Goal: Transaction & Acquisition: Book appointment/travel/reservation

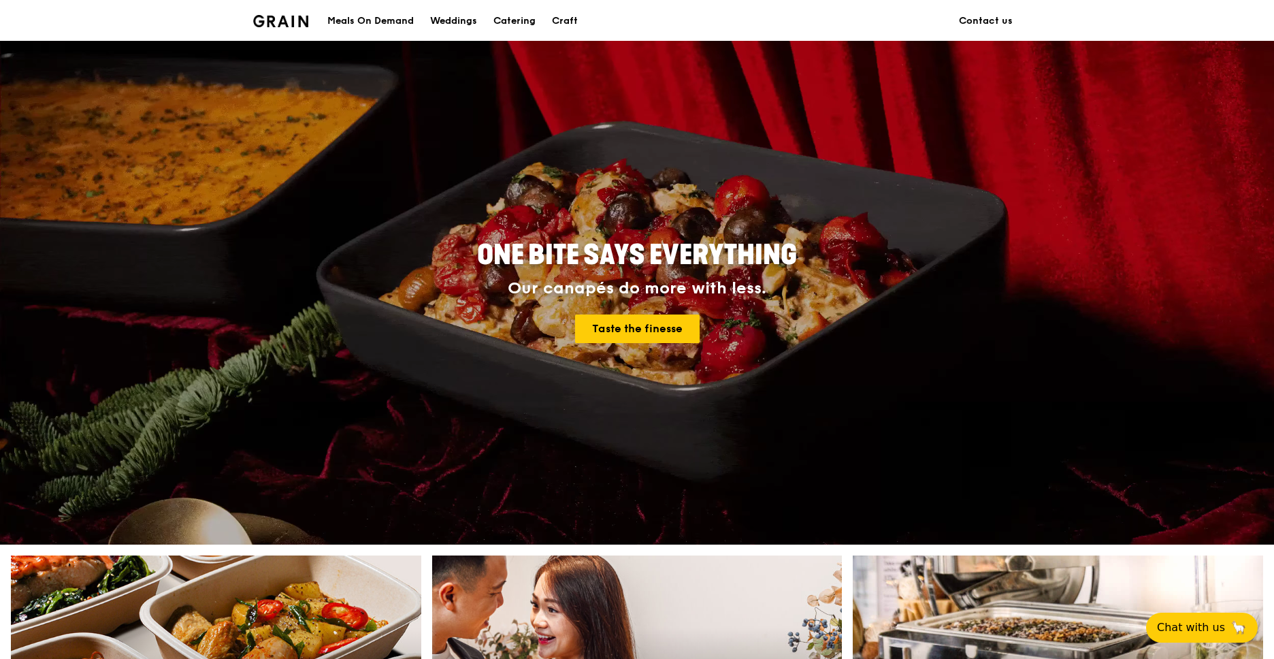
scroll to position [476, 0]
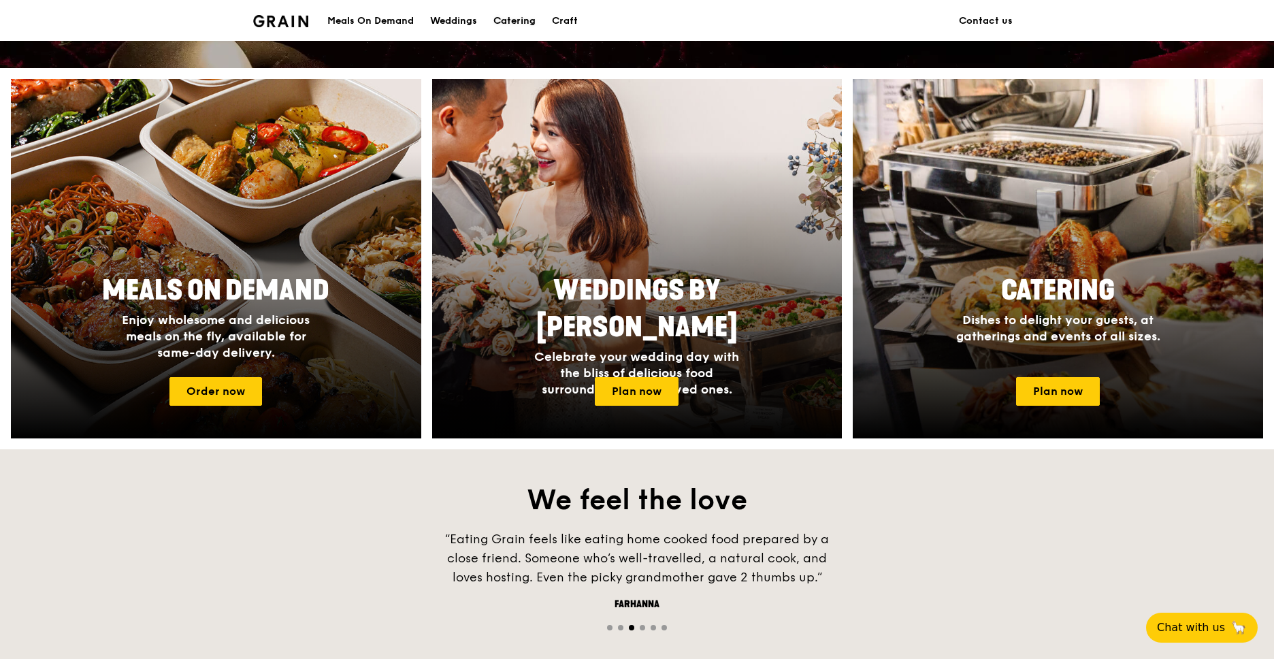
click at [512, 16] on div "Catering" at bounding box center [514, 21] width 42 height 41
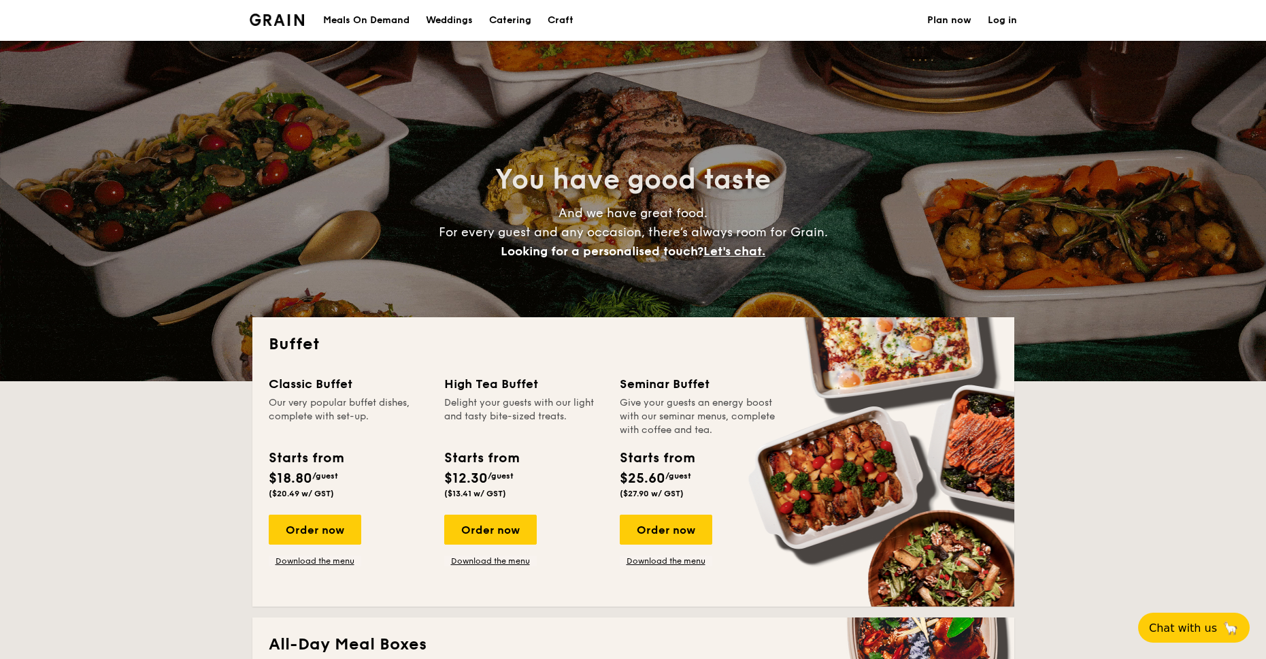
select select
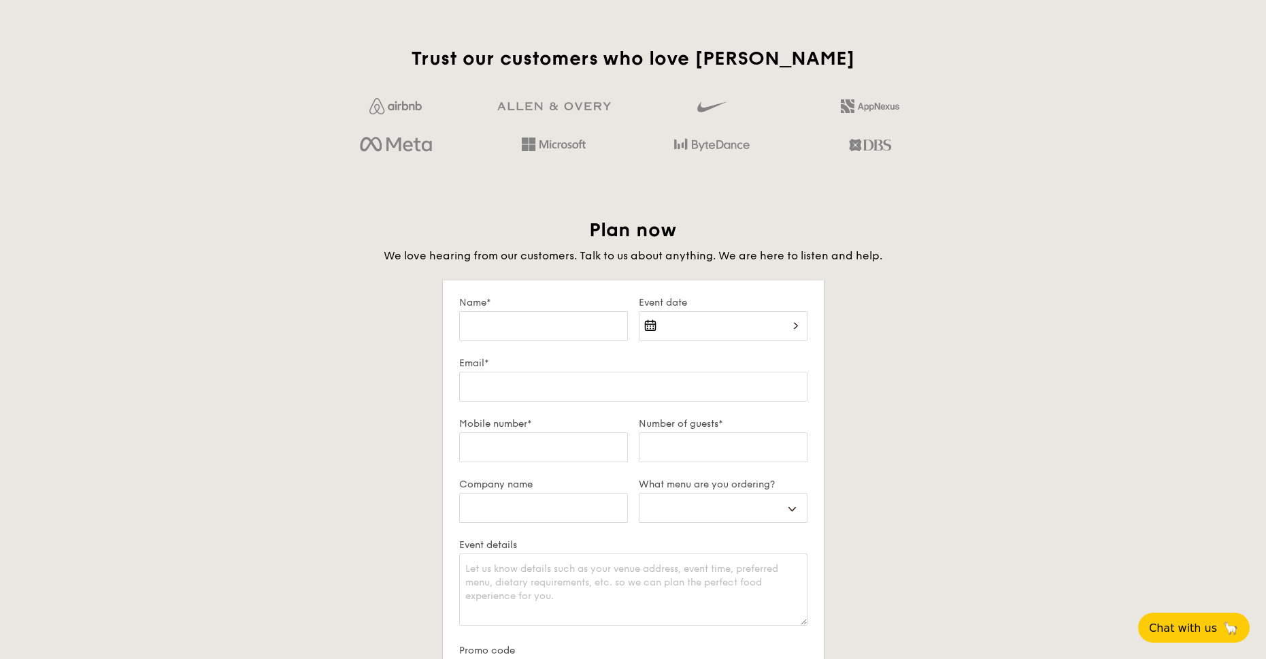
scroll to position [1701, 0]
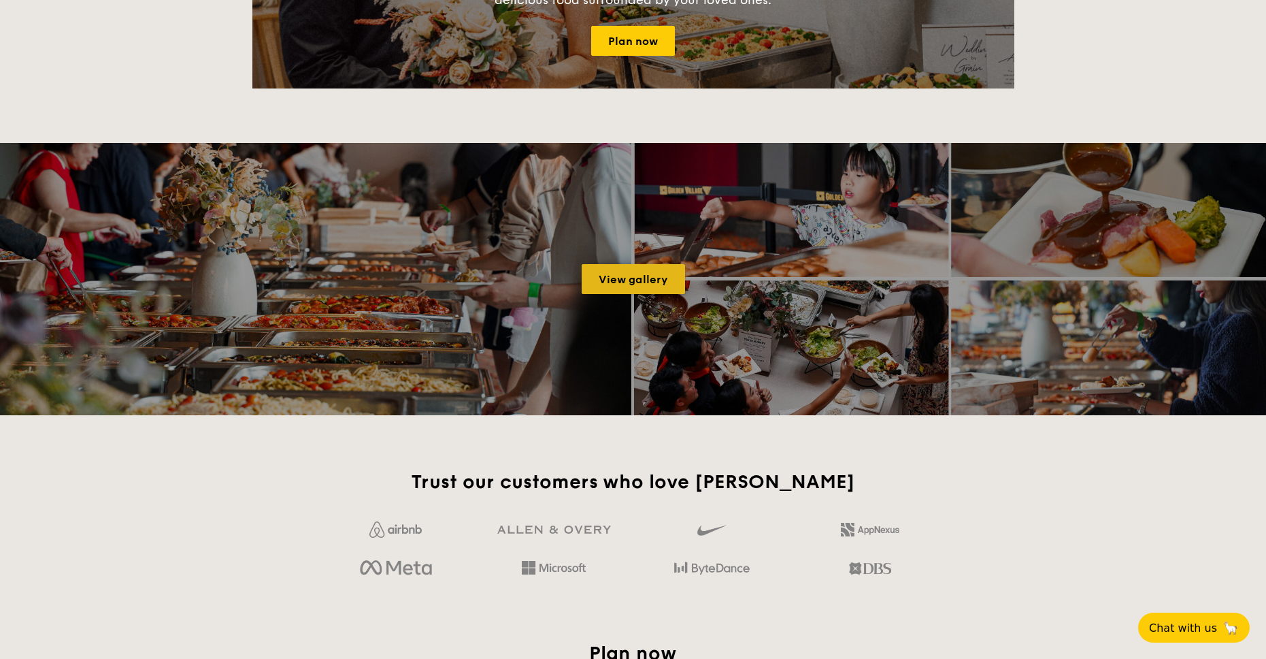
click at [647, 279] on link "View gallery" at bounding box center [633, 279] width 103 height 30
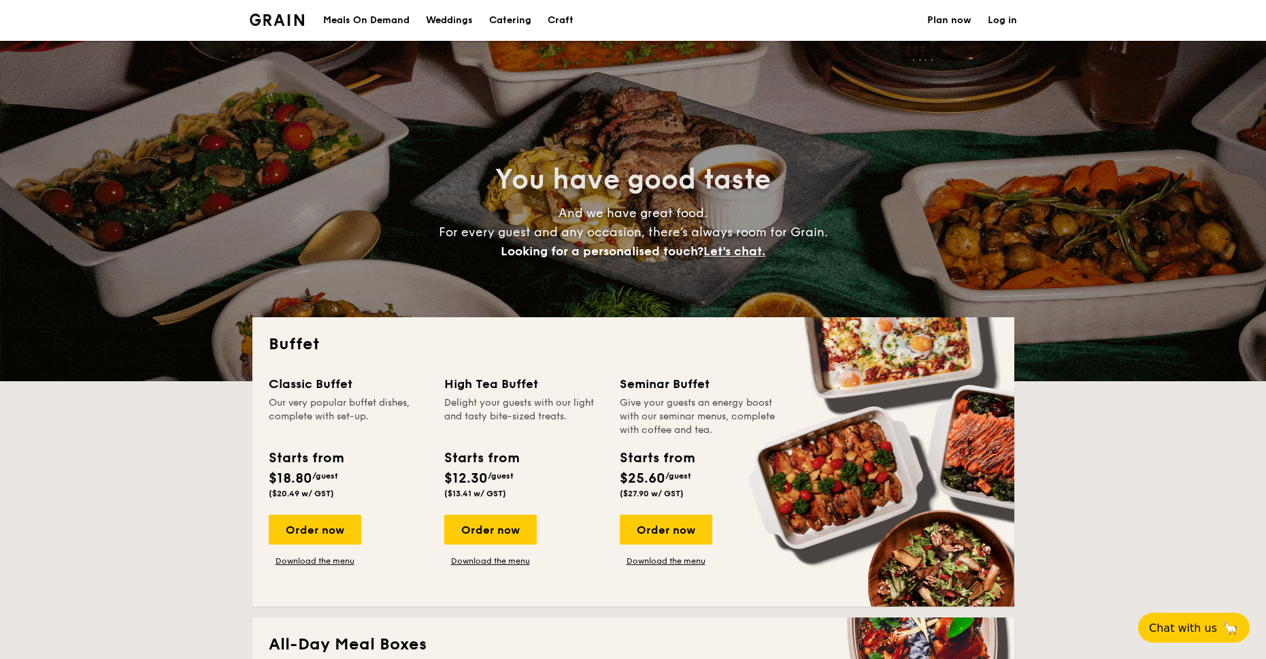
select select
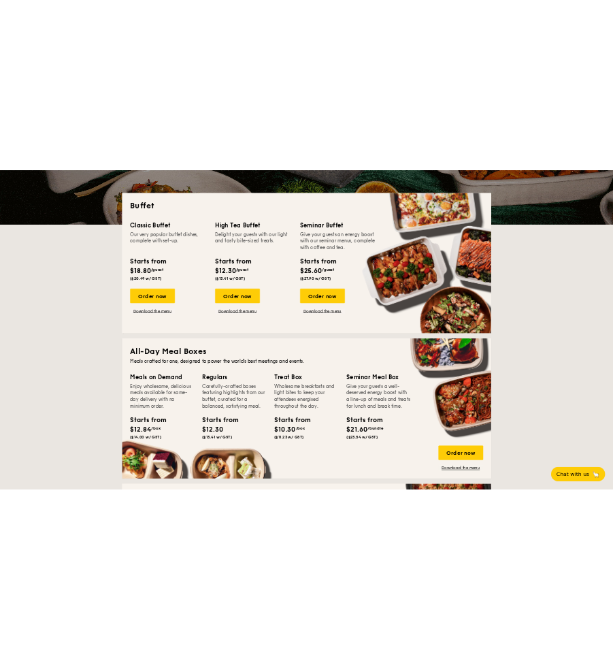
scroll to position [272, 0]
